Goal: Transaction & Acquisition: Obtain resource

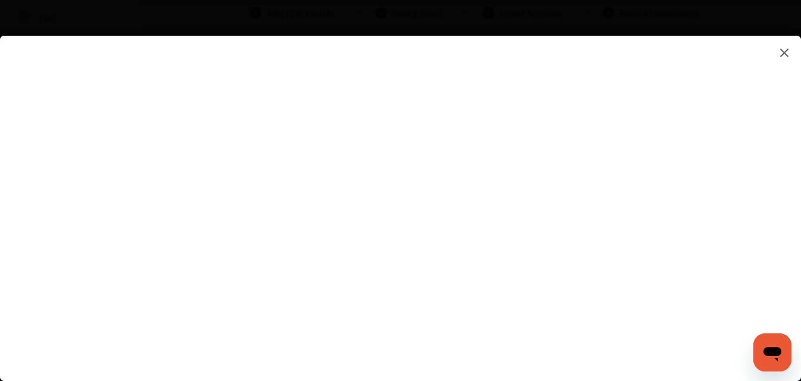
scroll to position [60, 0]
click at [783, 52] on img at bounding box center [784, 52] width 14 height 15
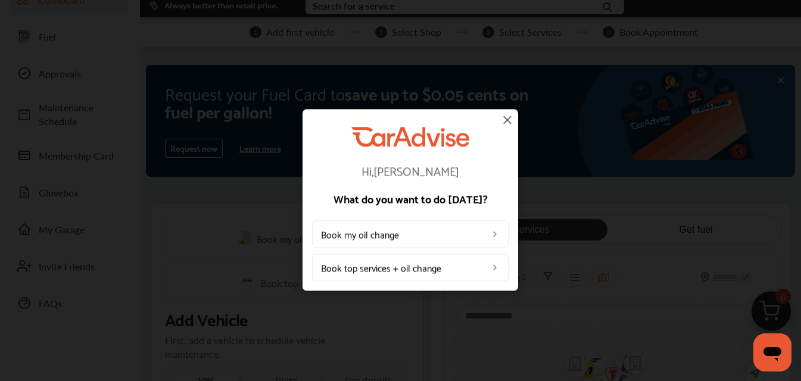
click at [508, 119] on img at bounding box center [507, 120] width 14 height 14
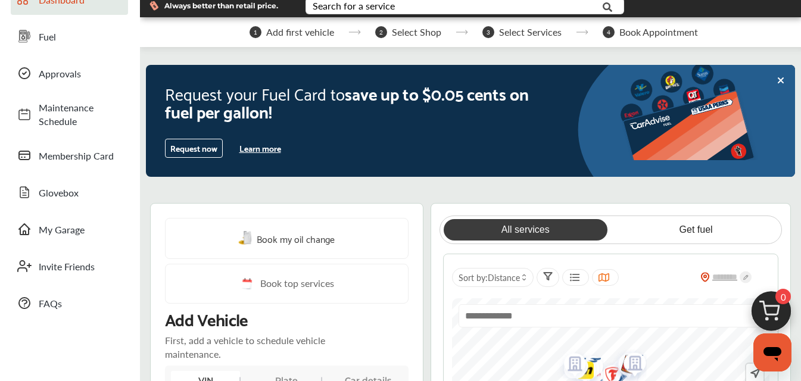
scroll to position [0, 0]
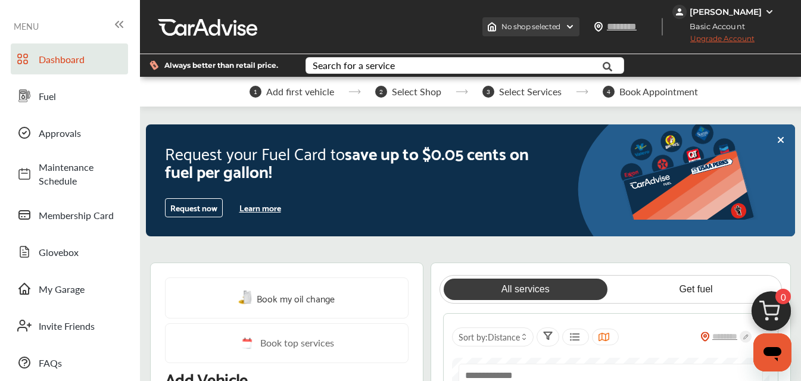
click at [575, 26] on img at bounding box center [570, 27] width 10 height 10
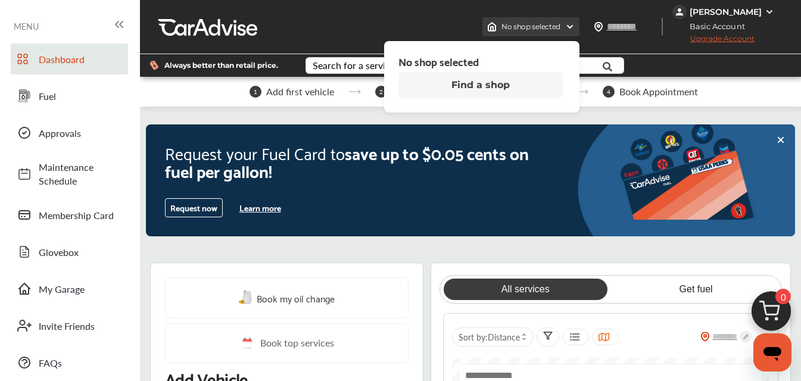
click at [575, 26] on img at bounding box center [570, 27] width 10 height 10
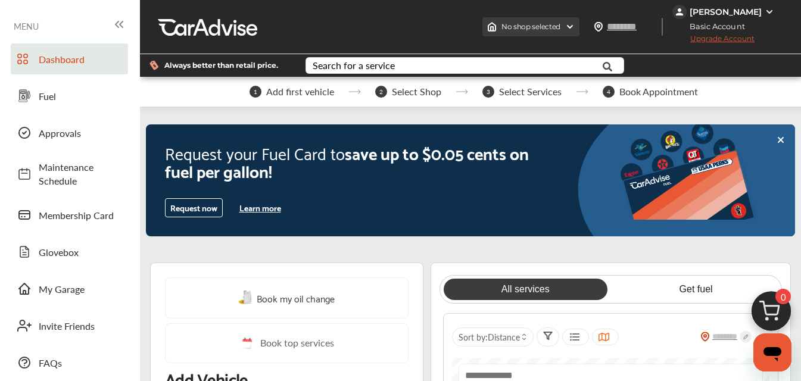
click at [575, 26] on img at bounding box center [570, 27] width 10 height 10
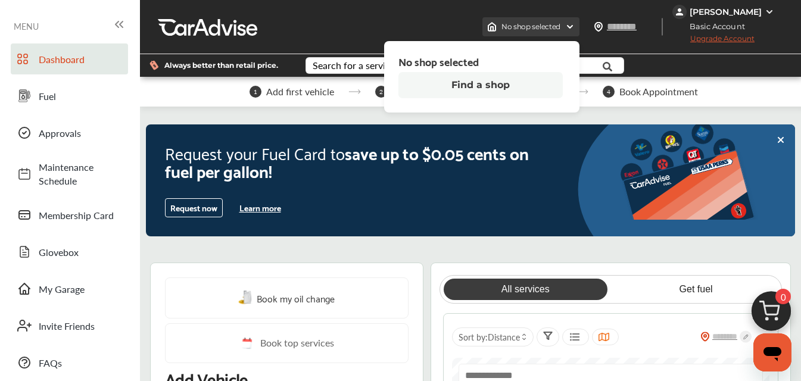
click at [575, 27] on img at bounding box center [570, 27] width 10 height 10
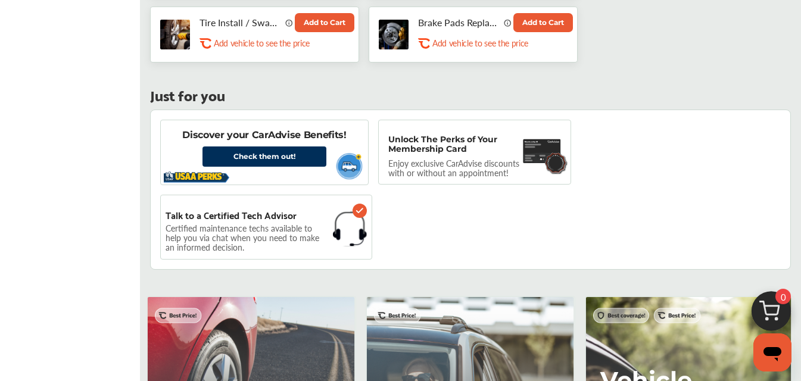
scroll to position [715, 0]
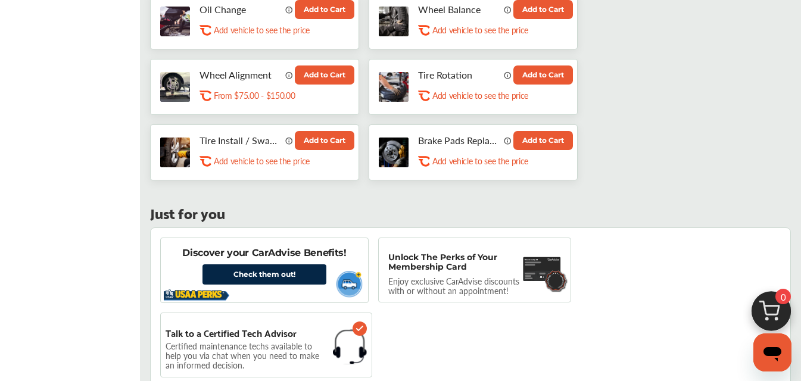
click at [271, 264] on link "Check them out!" at bounding box center [264, 274] width 124 height 20
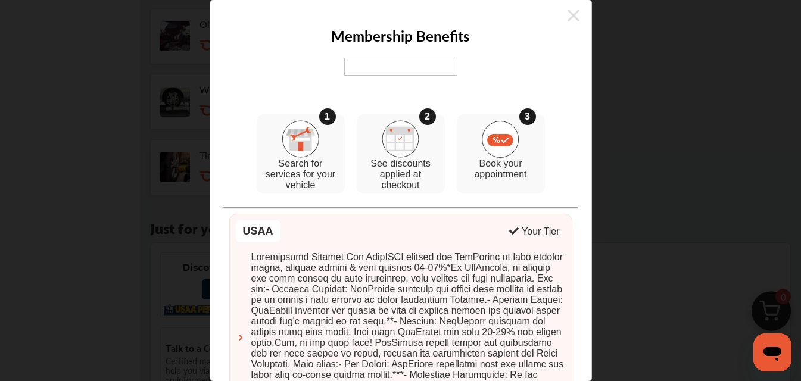
scroll to position [655, 0]
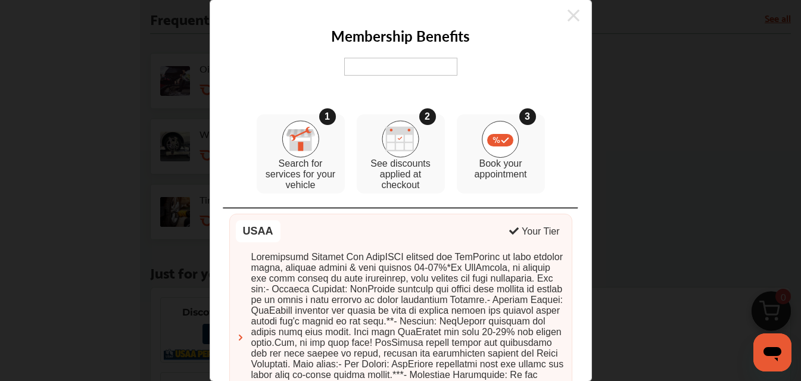
click at [568, 18] on icon at bounding box center [574, 15] width 12 height 19
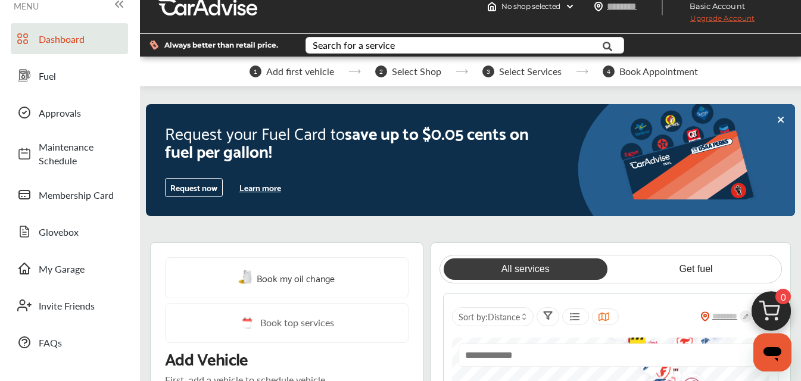
scroll to position [0, 0]
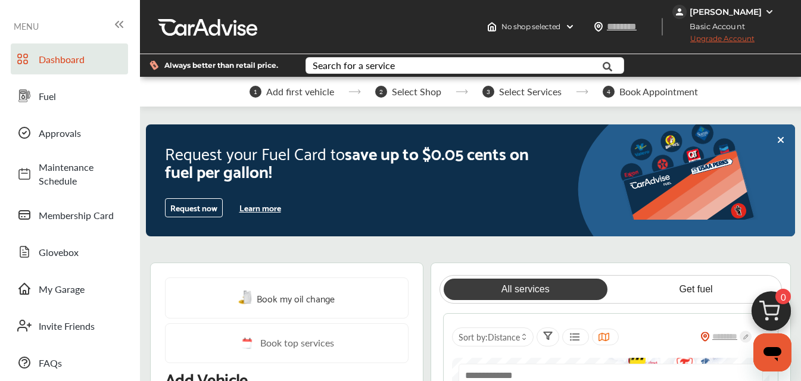
click at [208, 209] on button "Request now" at bounding box center [194, 207] width 58 height 19
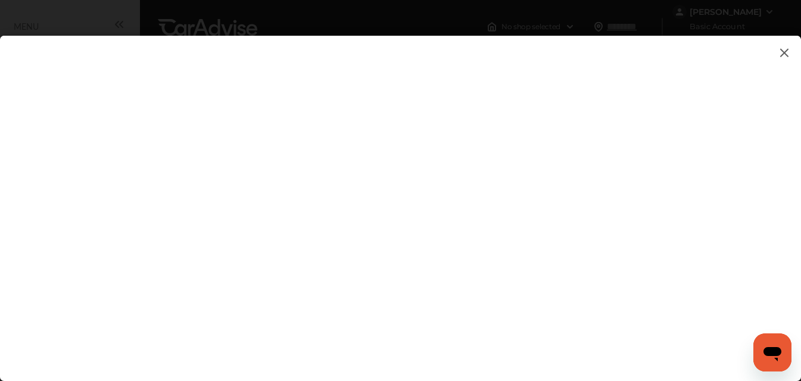
click at [784, 49] on img at bounding box center [784, 52] width 14 height 15
